Goal: Transaction & Acquisition: Purchase product/service

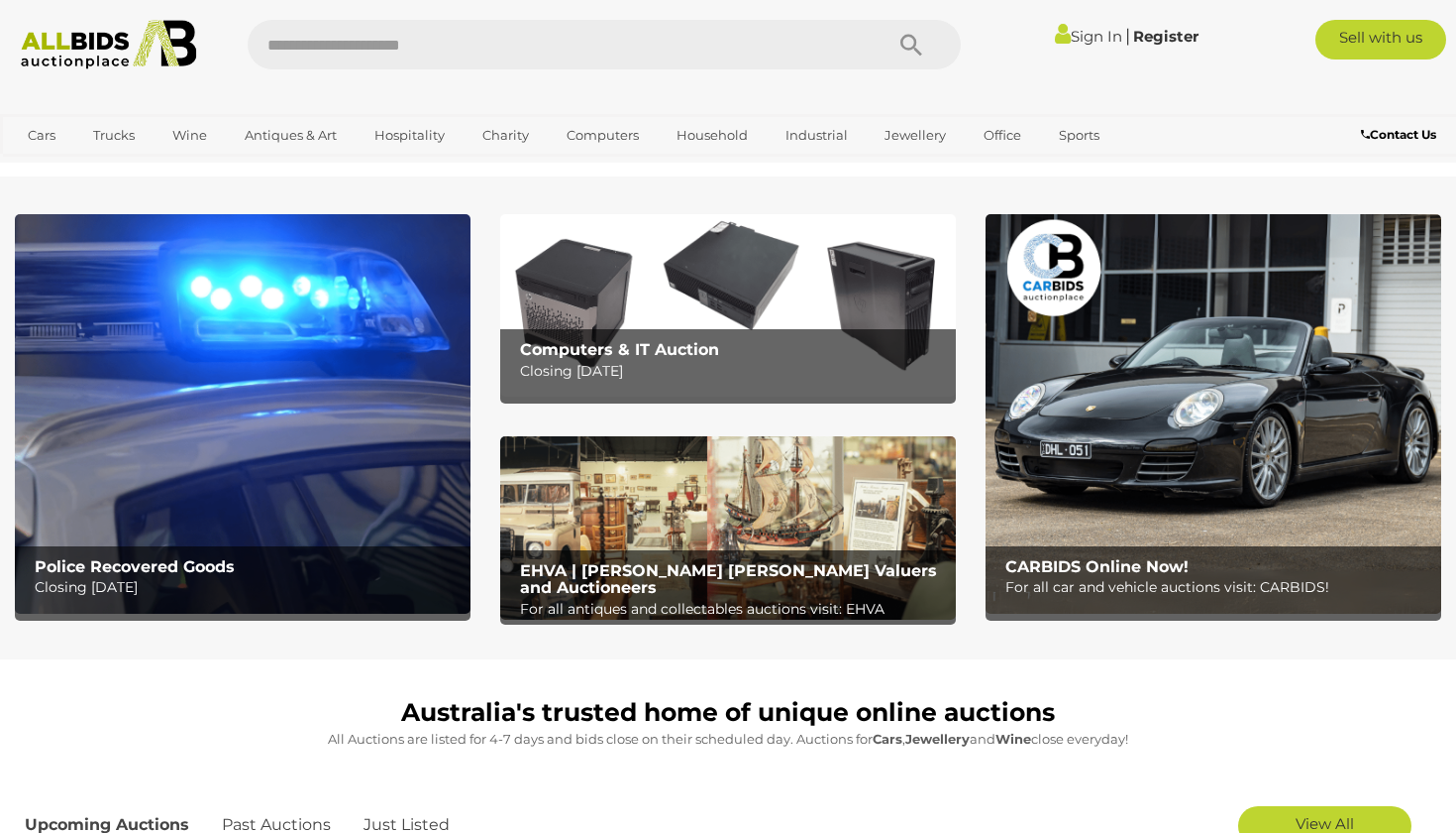
click at [610, 34] on input "text" at bounding box center [555, 45] width 616 height 50
type input "*****"
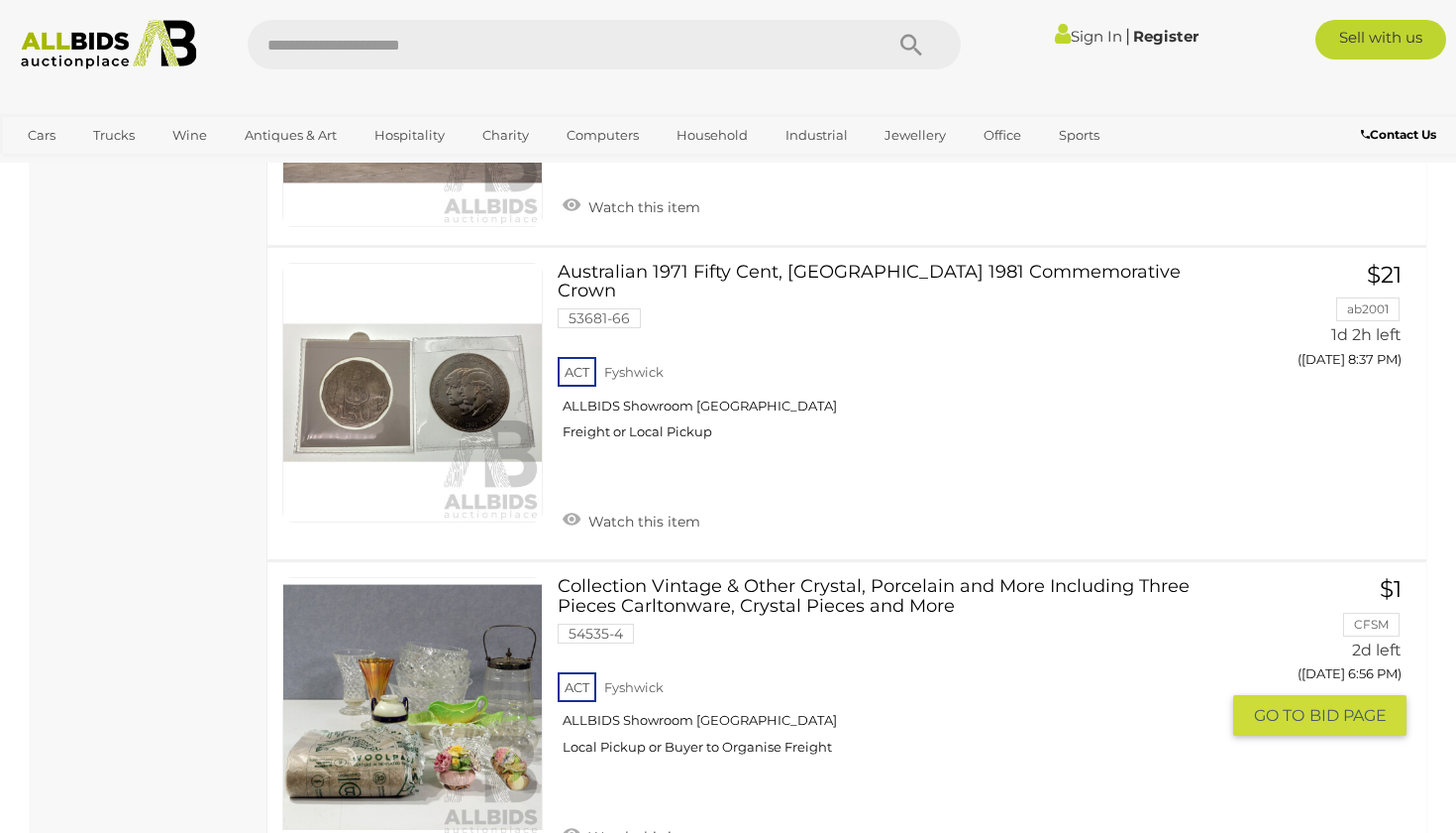
scroll to position [9343, 0]
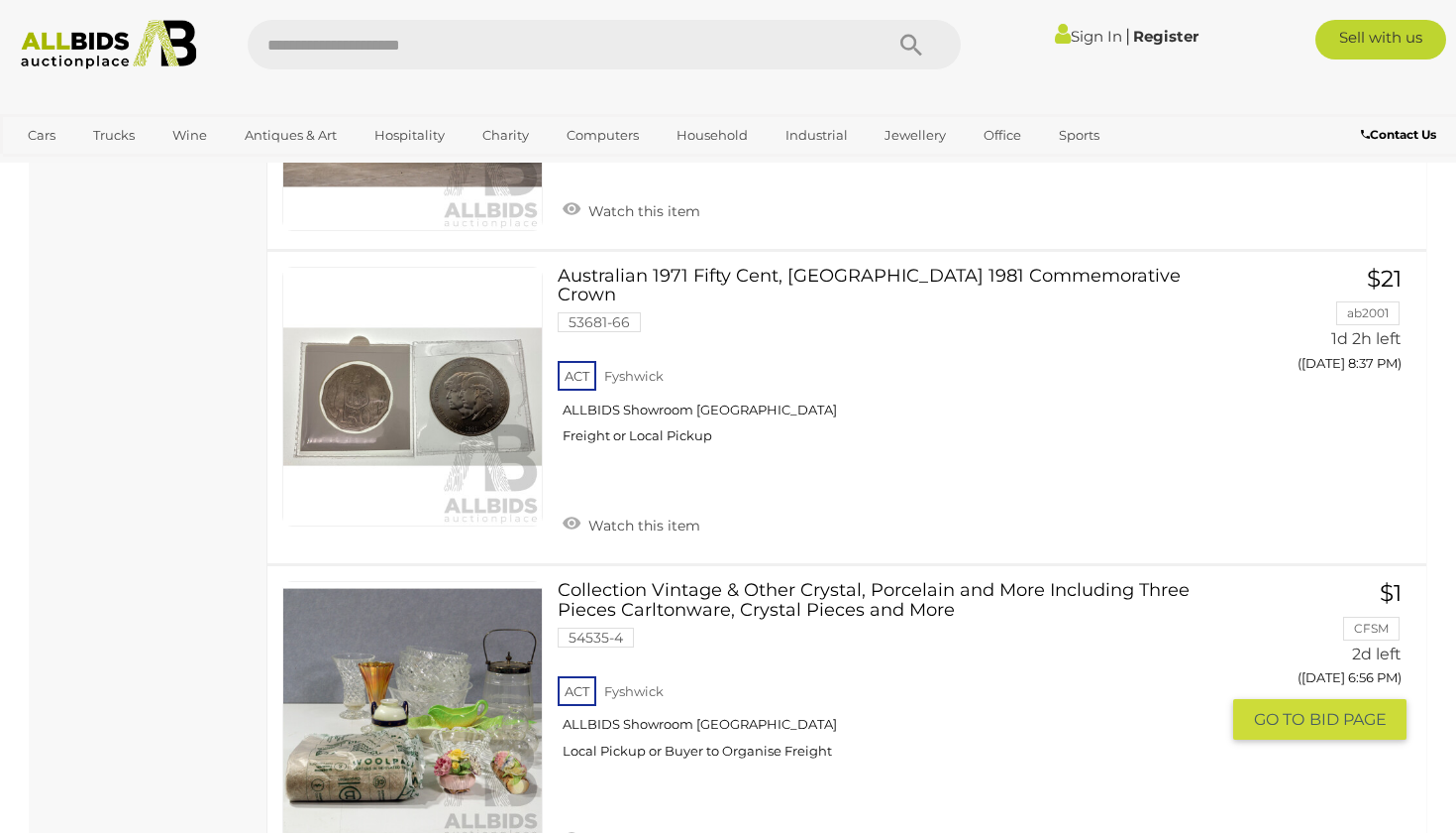
click at [394, 581] on link at bounding box center [412, 711] width 261 height 261
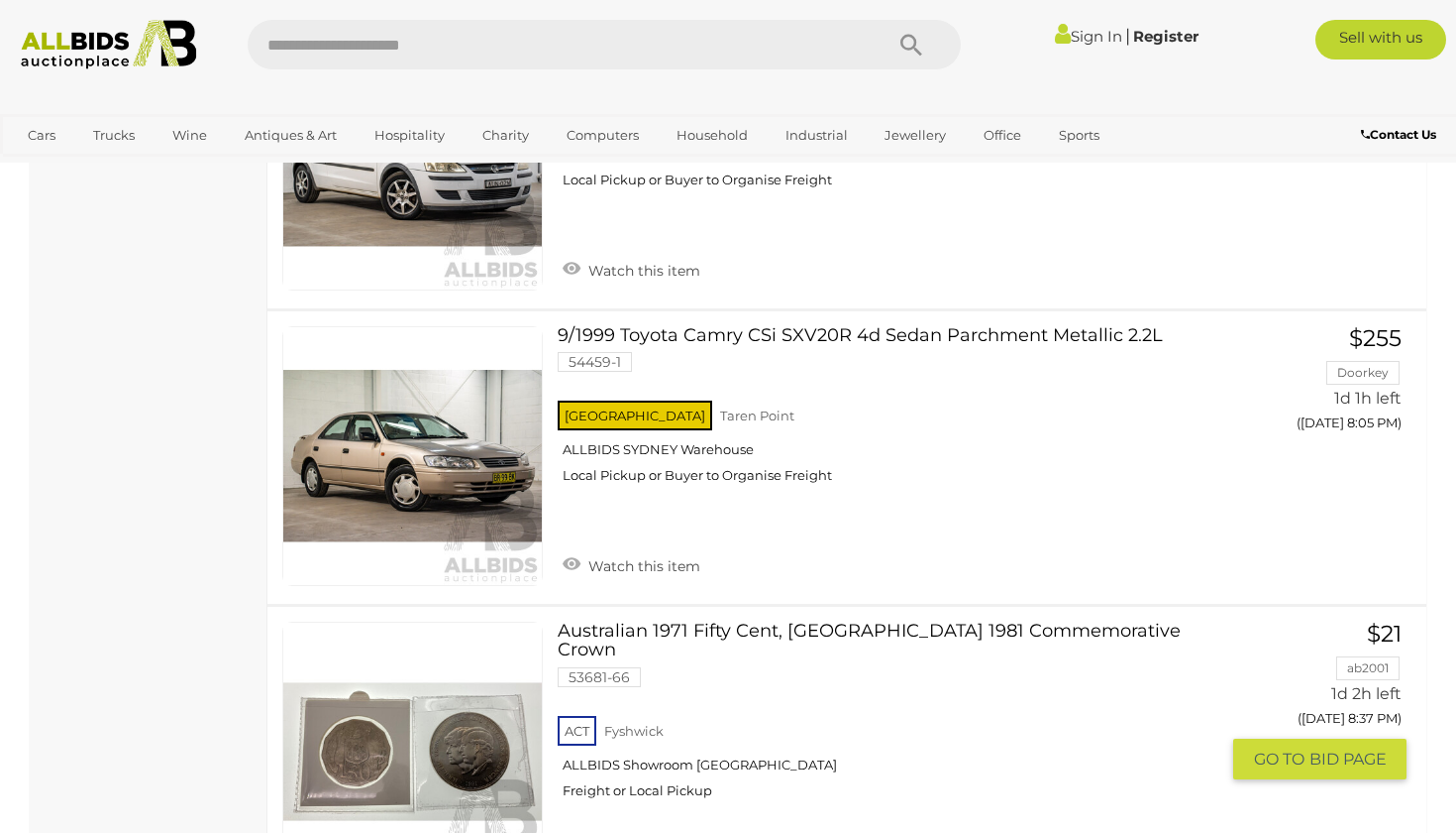
scroll to position [8986, 0]
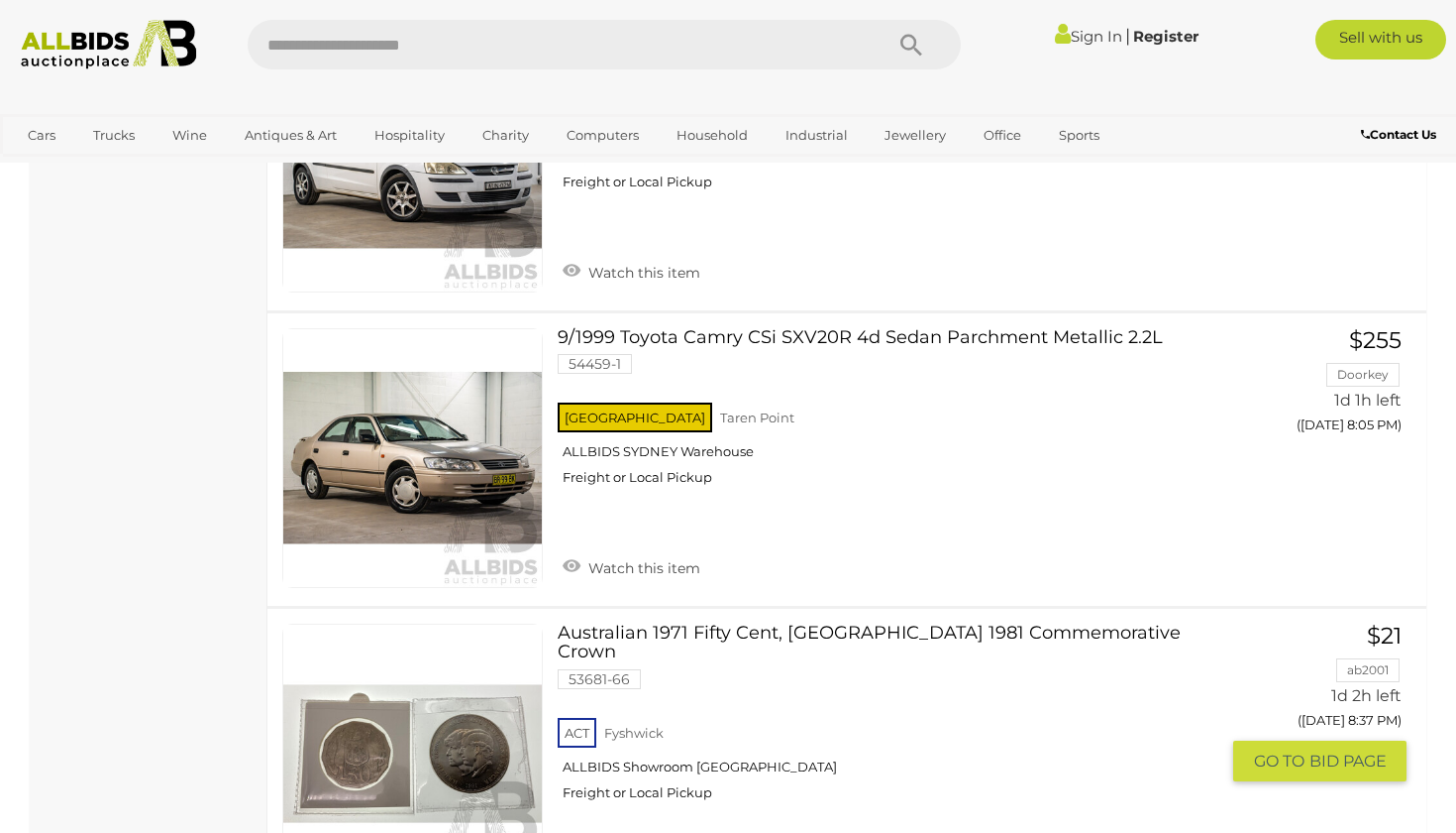
click at [410, 624] on link at bounding box center [412, 754] width 261 height 261
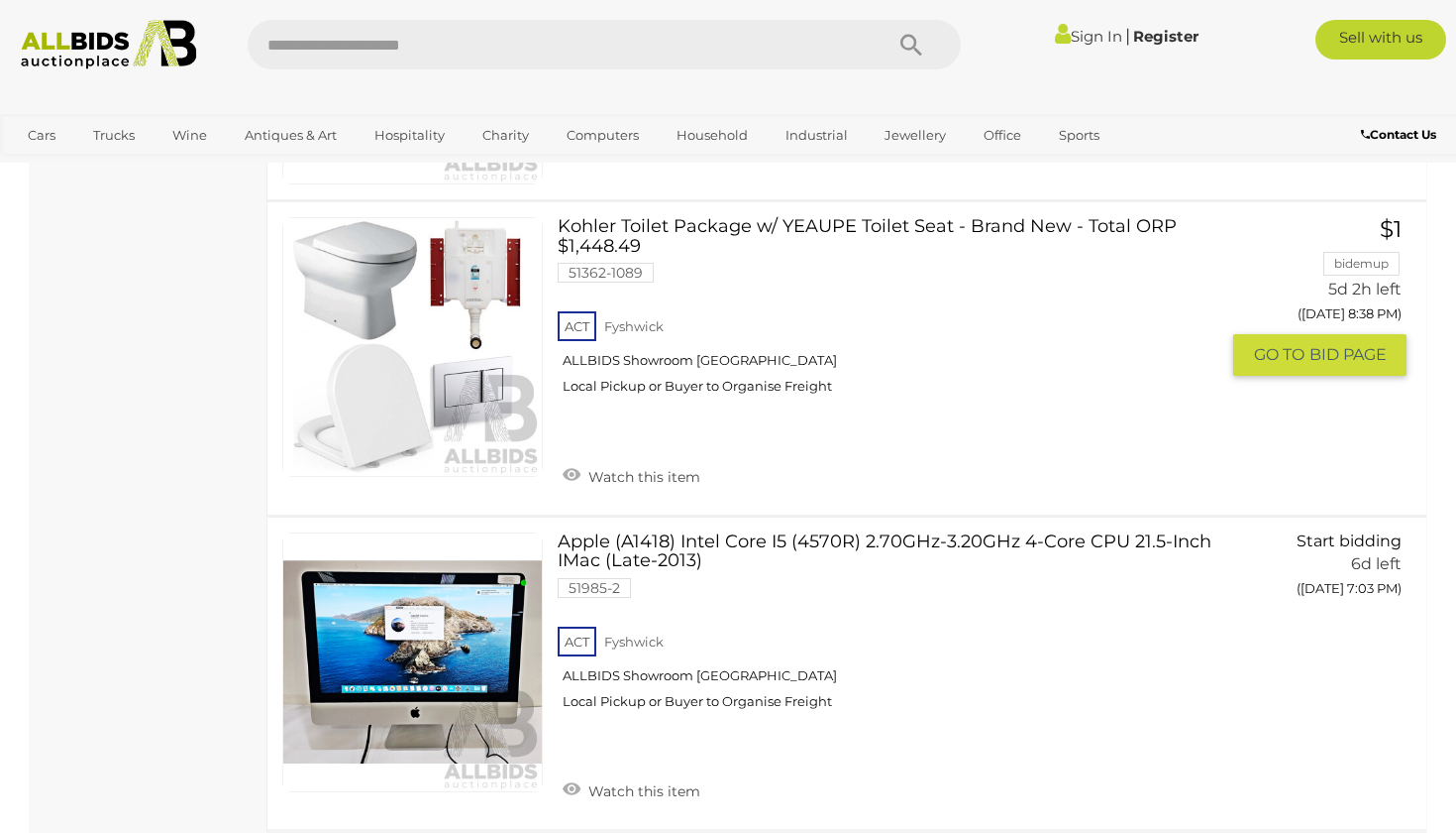
scroll to position [14809, 0]
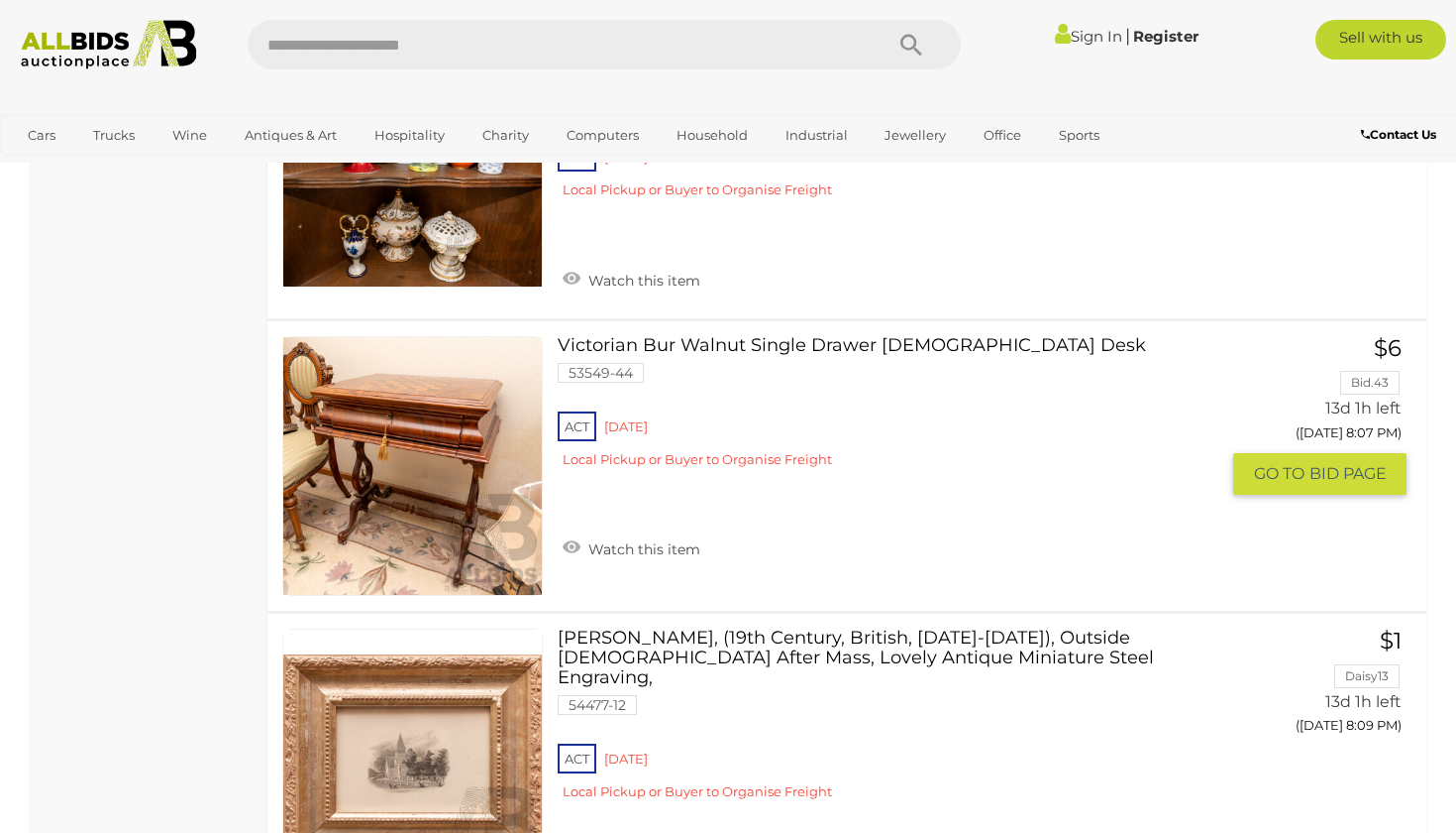
scroll to position [11962, 0]
